Goal: Information Seeking & Learning: Understand process/instructions

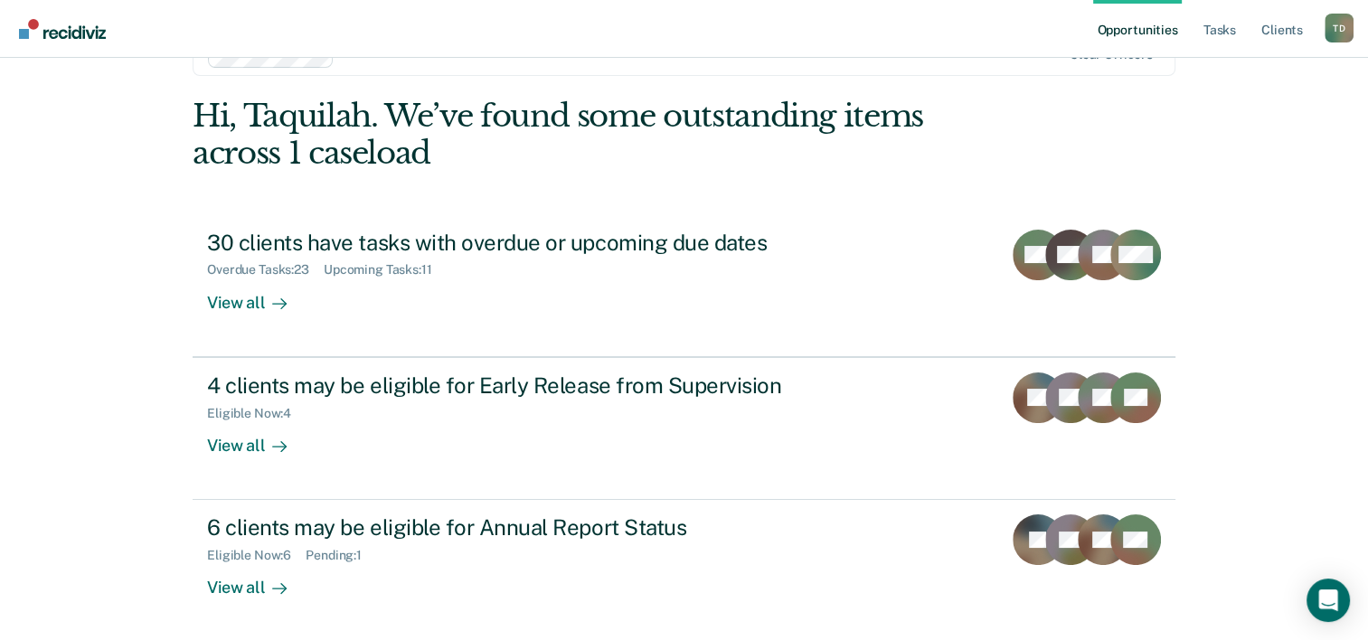
scroll to position [128, 0]
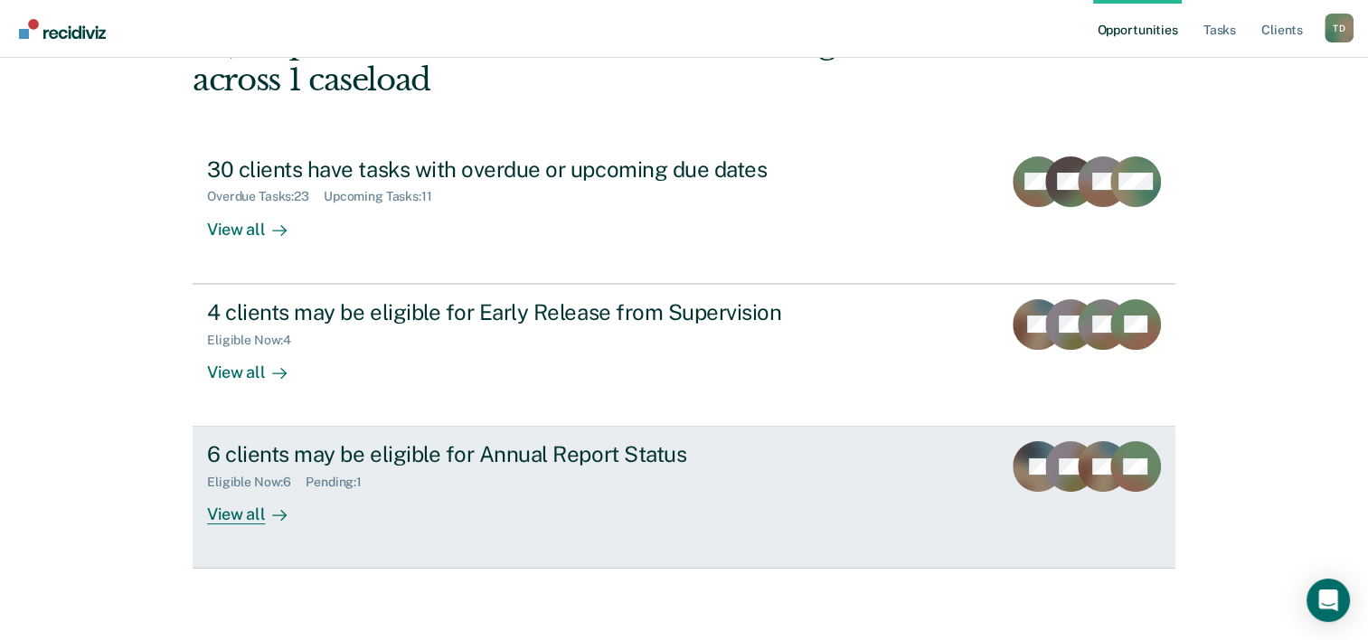
click at [441, 497] on div "6 clients may be eligible for Annual Report Status Eligible Now : 6 Pending : 1…" at bounding box center [546, 482] width 678 height 83
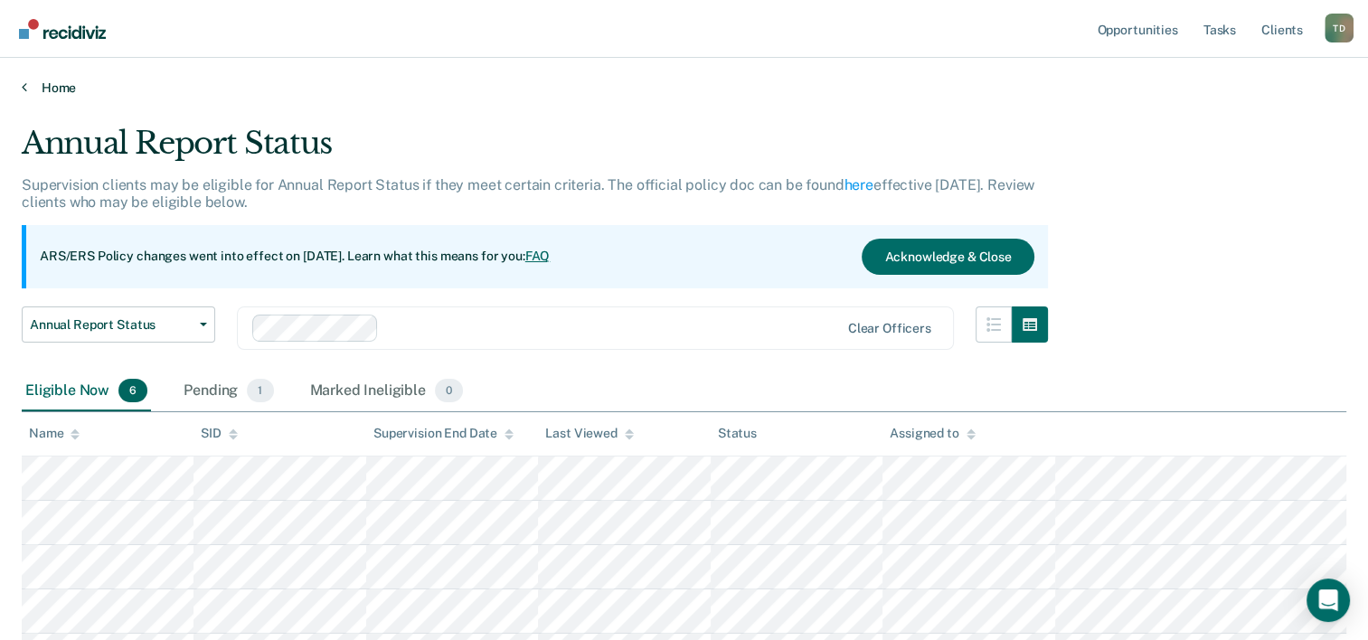
click at [54, 93] on link "Home" at bounding box center [684, 88] width 1325 height 16
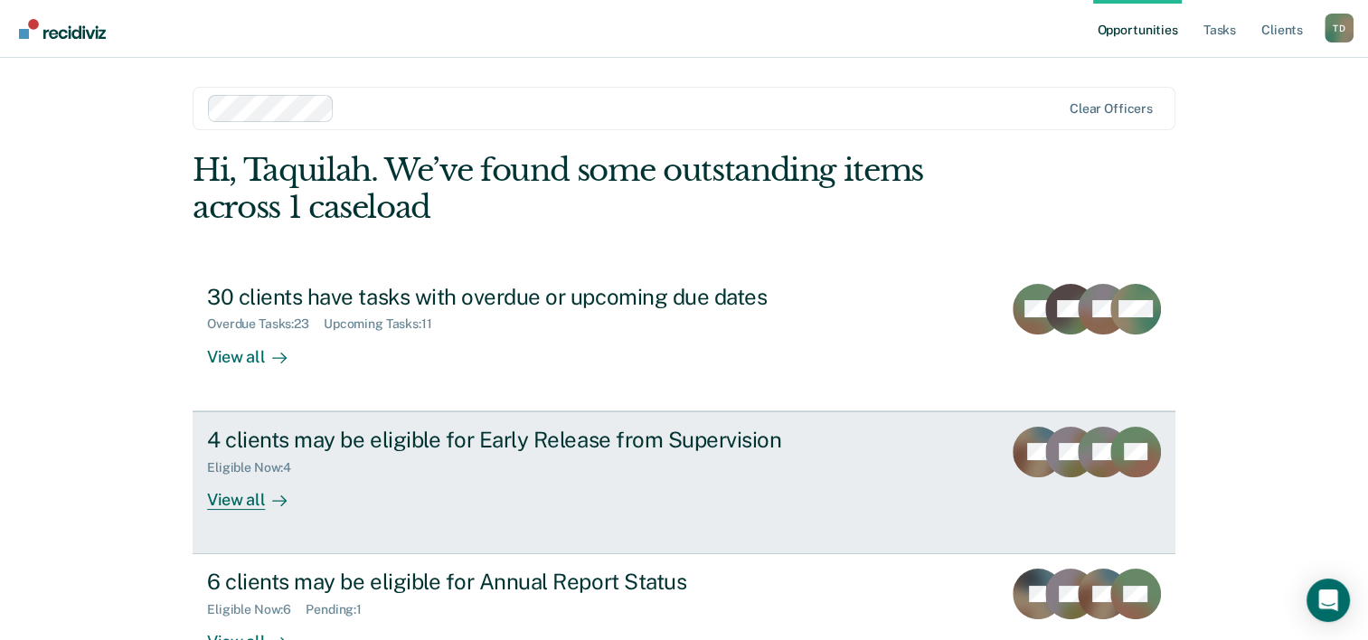
click at [330, 450] on div "4 clients may be eligible for Early Release from Supervision" at bounding box center [524, 440] width 635 height 26
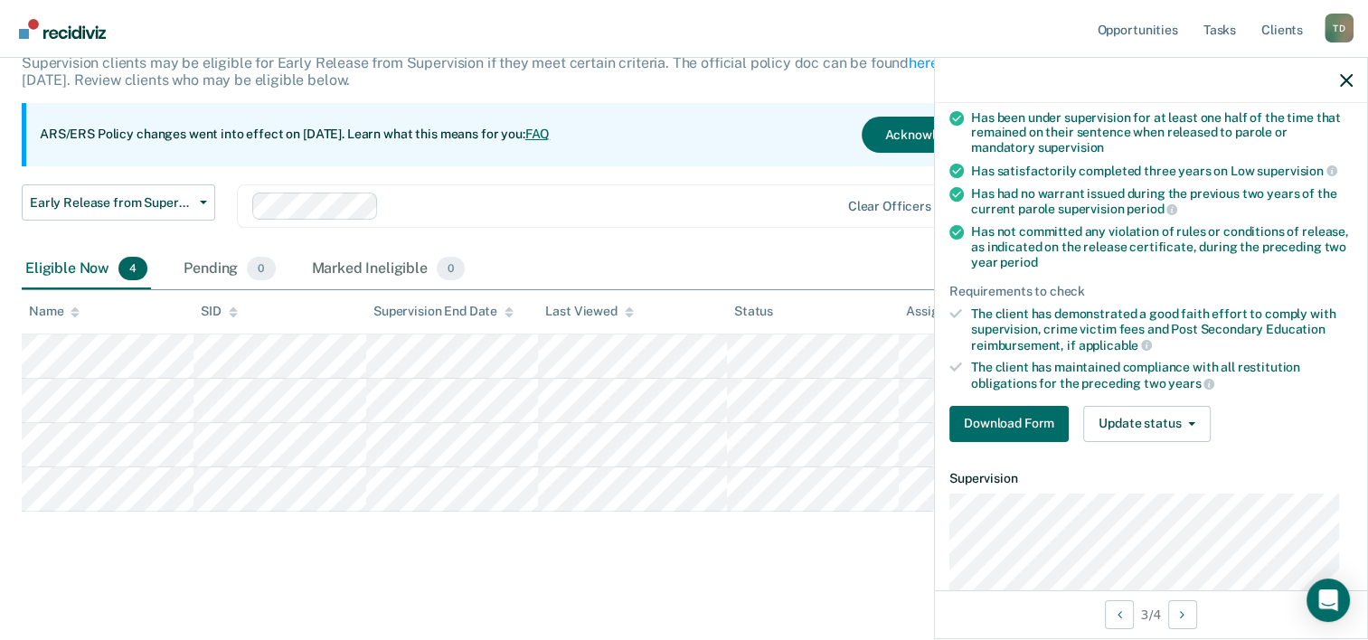
scroll to position [154, 0]
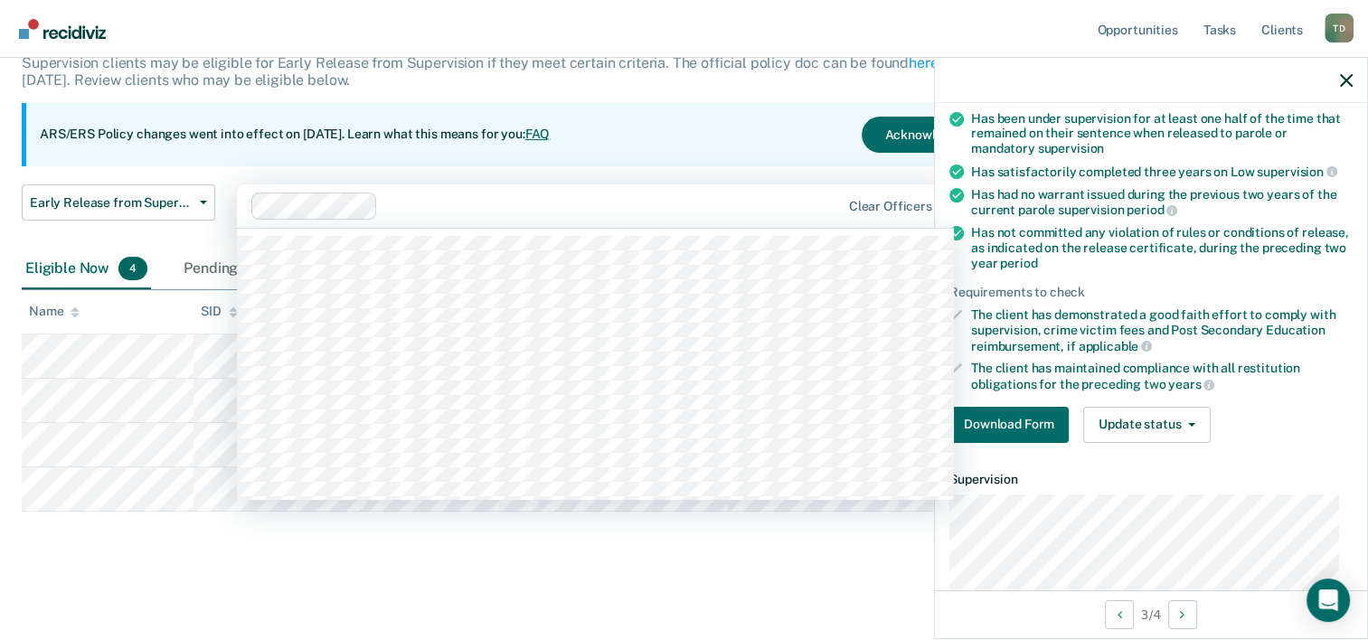
click at [694, 199] on div at bounding box center [612, 205] width 455 height 21
click at [648, 140] on div "ARS/ERS Policy changes went into effect on July 21, 2025. Learn what this means…" at bounding box center [535, 134] width 1027 height 63
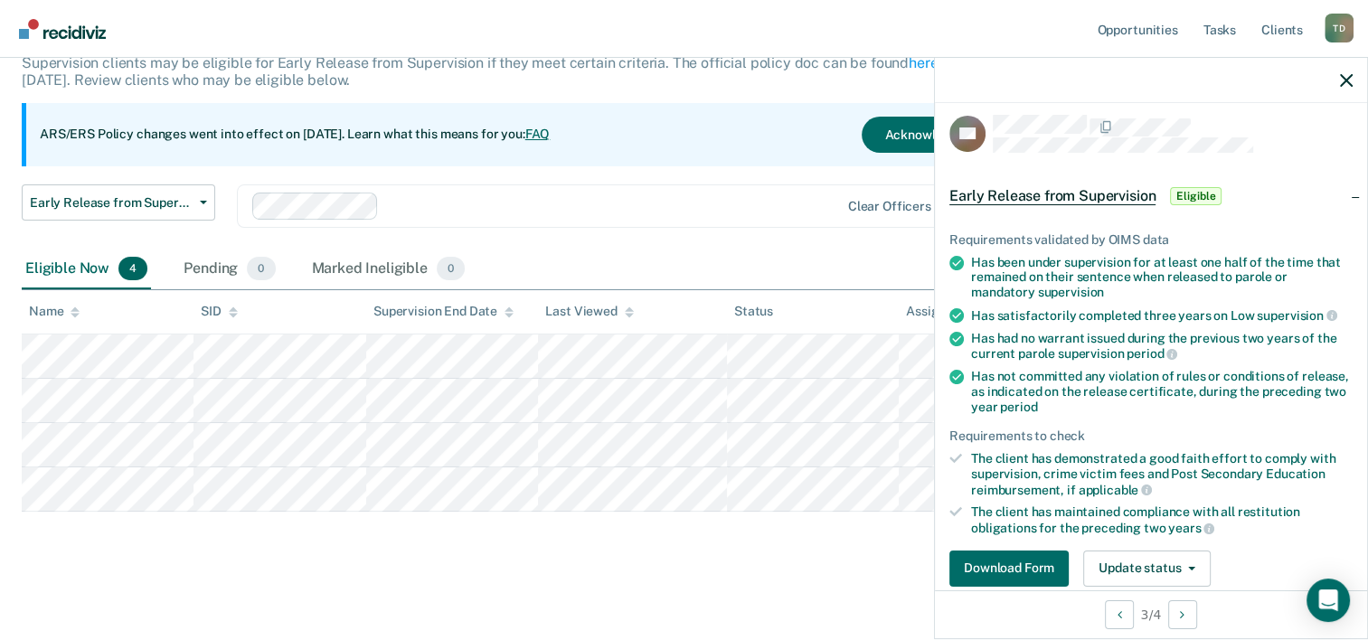
scroll to position [0, 0]
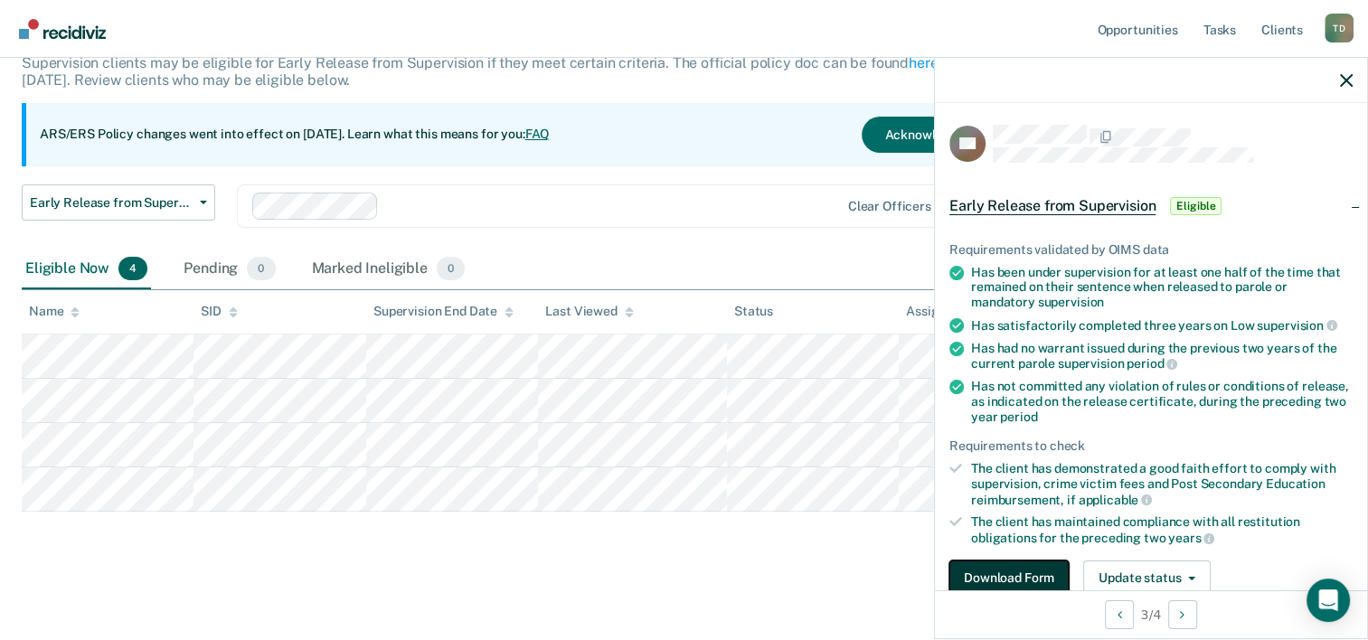
click at [1002, 573] on button "Download Form" at bounding box center [1009, 579] width 119 height 36
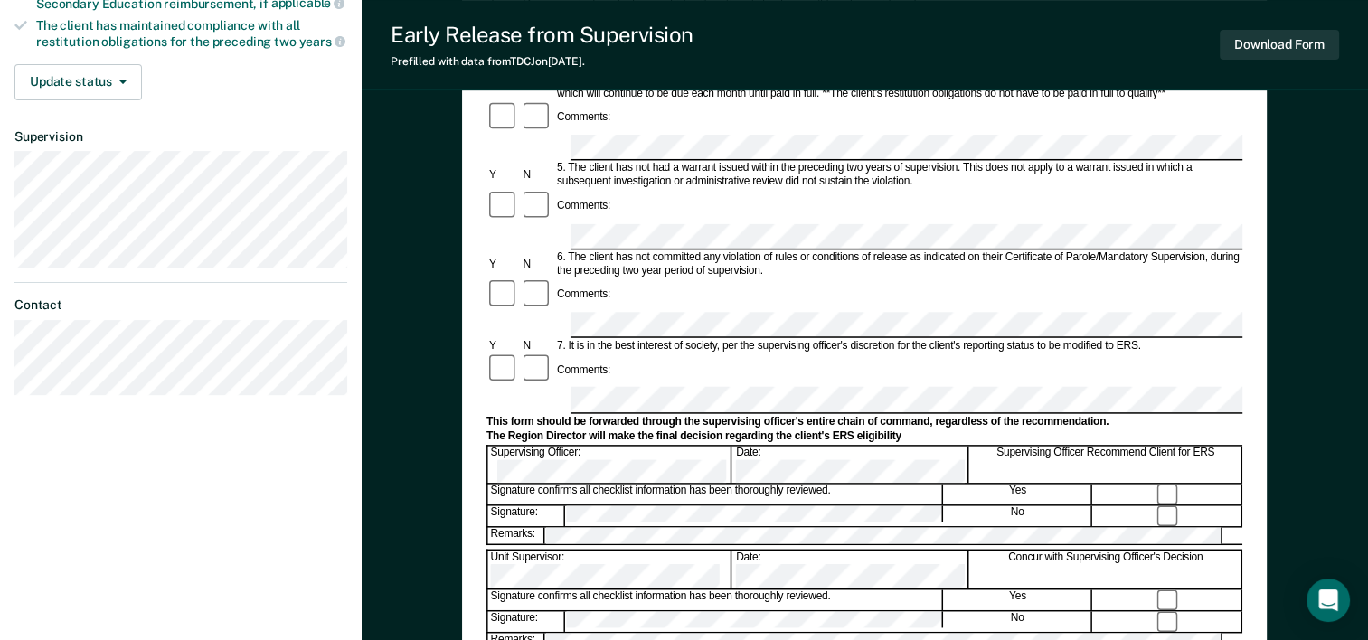
scroll to position [626, 0]
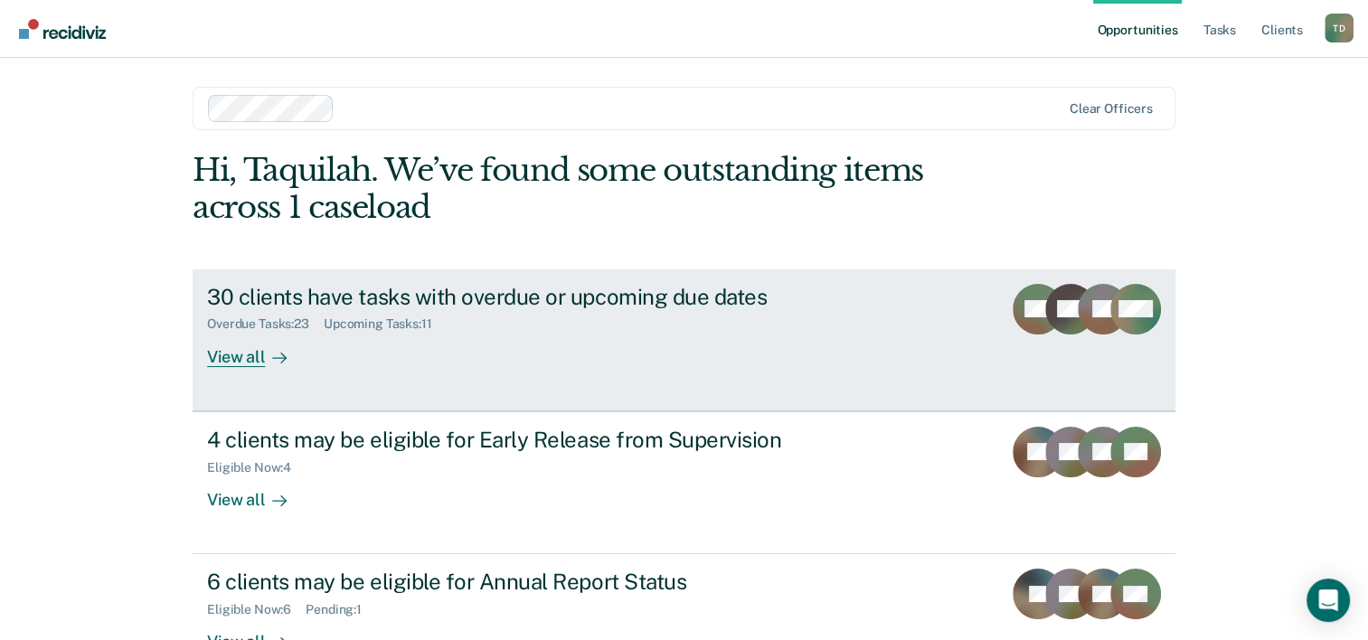
click at [321, 298] on div "30 clients have tasks with overdue or upcoming due dates" at bounding box center [524, 297] width 635 height 26
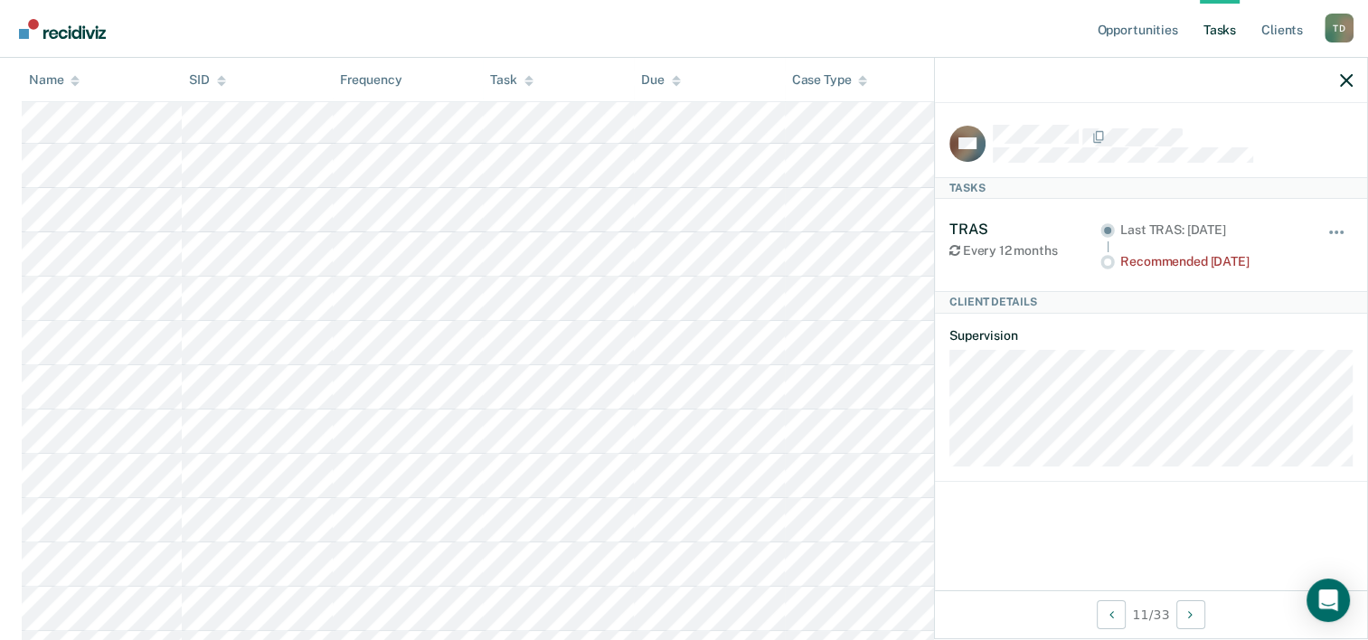
scroll to position [591, 0]
click at [964, 152] on rect at bounding box center [968, 144] width 36 height 36
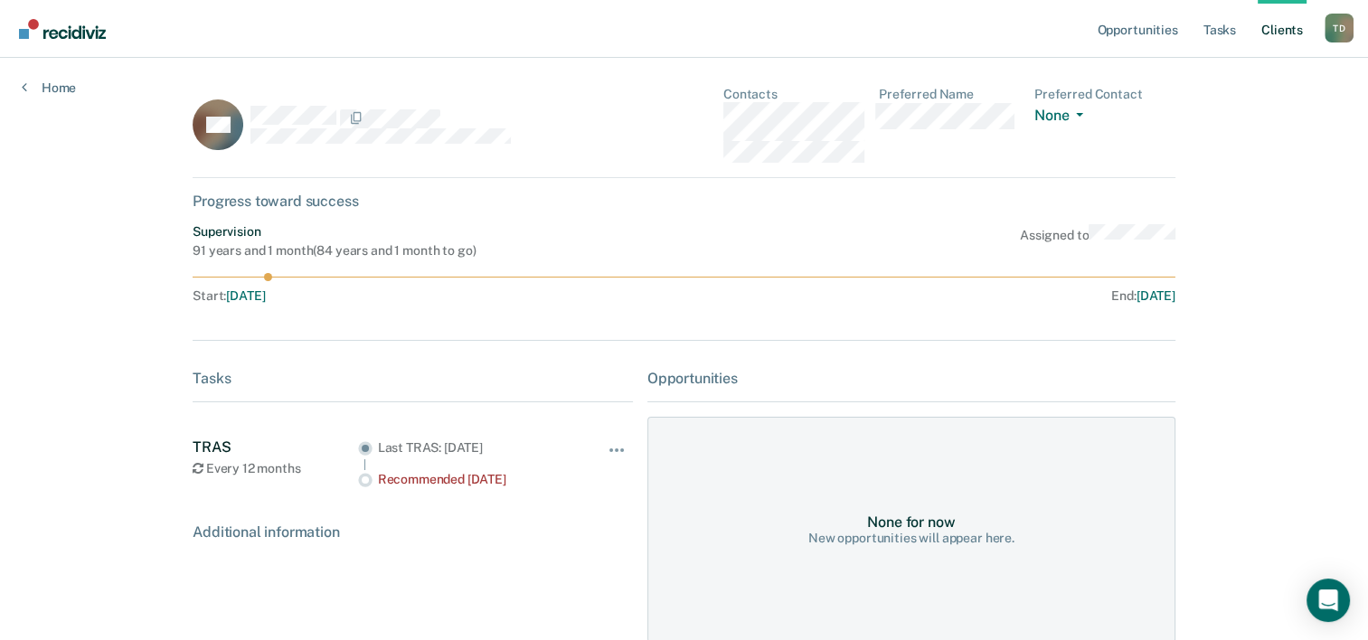
click at [466, 472] on div "Recommended [DATE]" at bounding box center [478, 479] width 200 height 15
click at [917, 519] on div "None for now" at bounding box center [911, 522] width 88 height 17
click at [1214, 28] on link "Tasks" at bounding box center [1220, 29] width 40 height 58
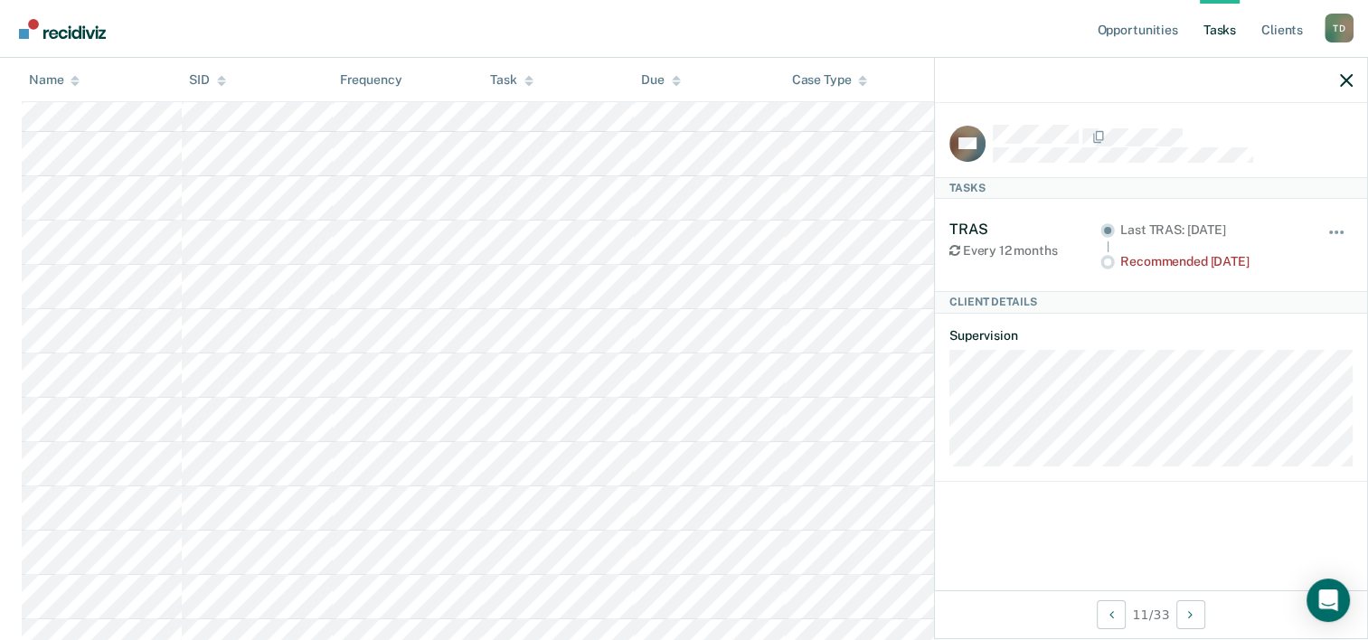
scroll to position [573, 0]
click at [55, 24] on img "Main navigation" at bounding box center [63, 29] width 87 height 20
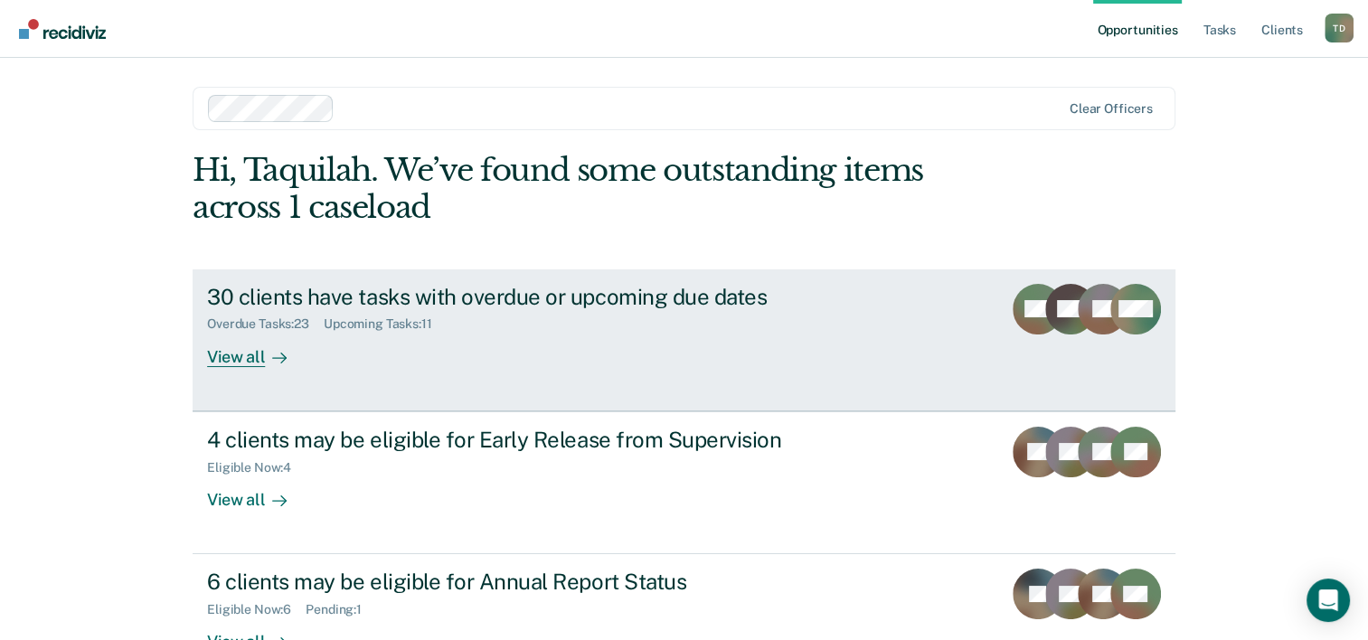
scroll to position [128, 0]
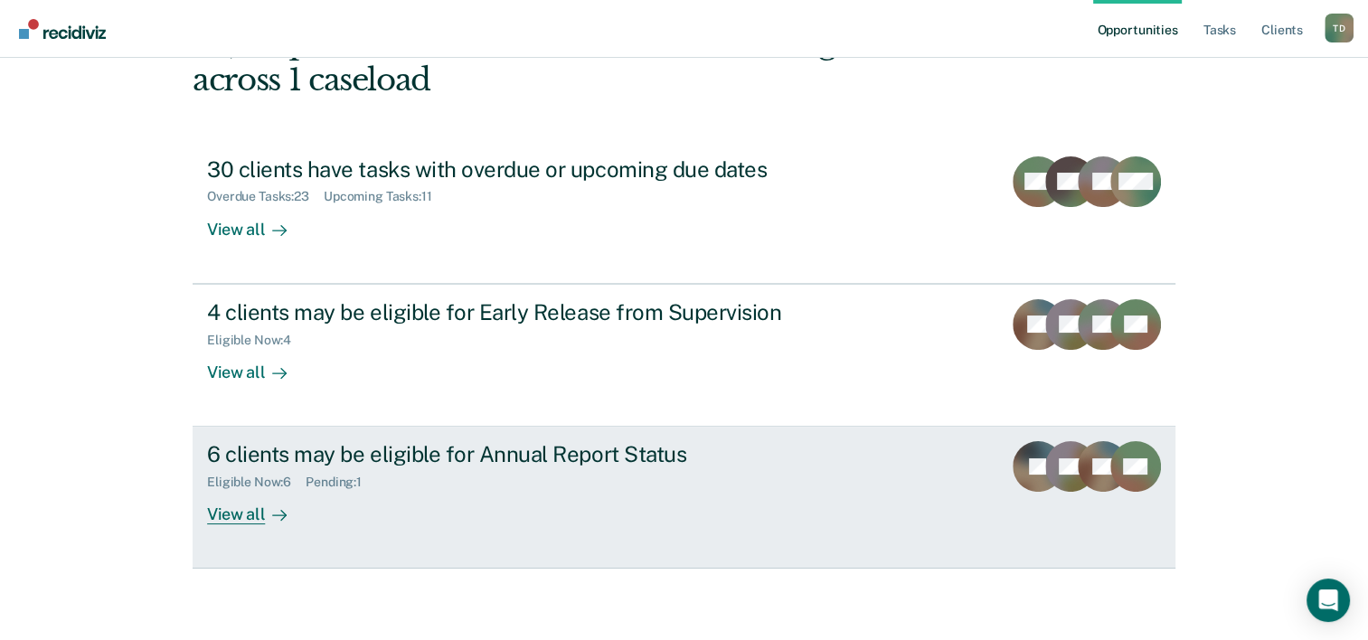
click at [239, 499] on div "View all" at bounding box center [257, 507] width 101 height 35
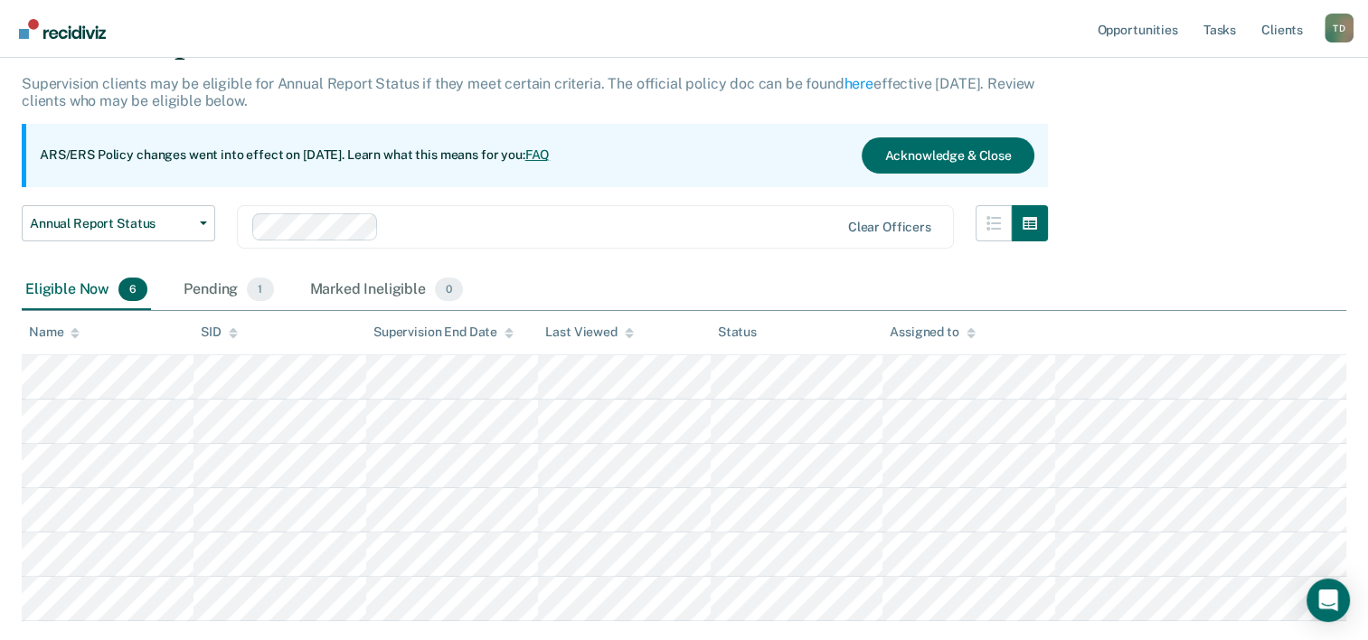
scroll to position [101, 0]
